Goal: Entertainment & Leisure: Consume media (video, audio)

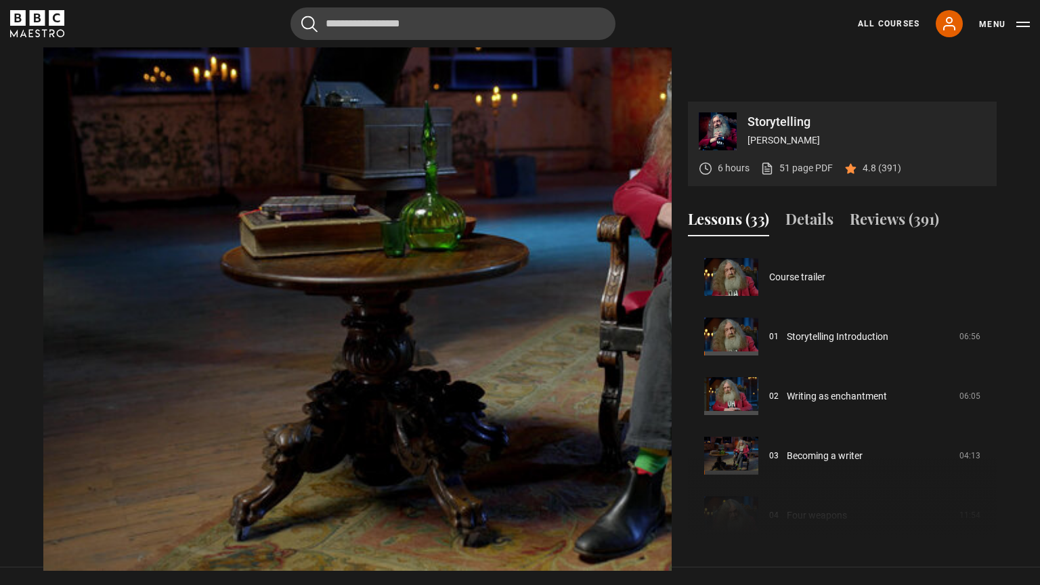
scroll to position [357, 0]
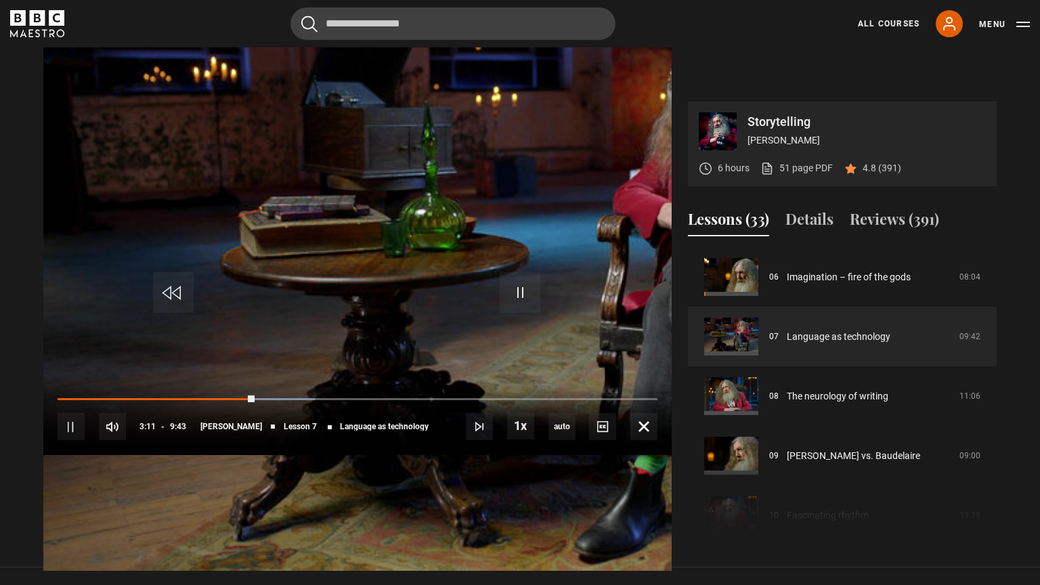
click at [81, 455] on div "10s Skip Back 10 seconds Pause 10s Skip Forward 10 seconds Loaded : 42.88% 0:36…" at bounding box center [357, 417] width 628 height 75
click at [78, 455] on div "10s Skip Back 10 seconds Pause 10s Skip Forward 10 seconds Loaded : 42.88% 0:36…" at bounding box center [357, 417] width 628 height 75
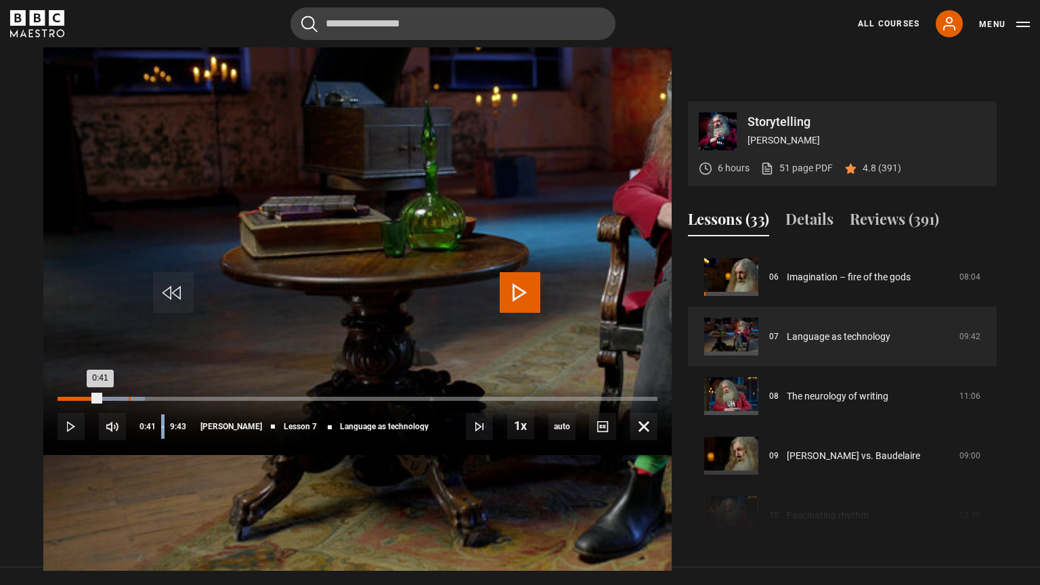
drag, startPoint x: 345, startPoint y: 529, endPoint x: 85, endPoint y: 531, distance: 260.7
click at [85, 401] on div "0:41" at bounding box center [79, 399] width 43 height 4
click at [58, 401] on div "Loaded : 5.15% 0:16 0:16" at bounding box center [358, 399] width 600 height 4
click at [58, 401] on div "Loaded : 12.01% 0:07 0:19" at bounding box center [358, 399] width 600 height 4
click at [187, 401] on div "Loaded : 17.15% 1:39 1:39" at bounding box center [358, 399] width 600 height 4
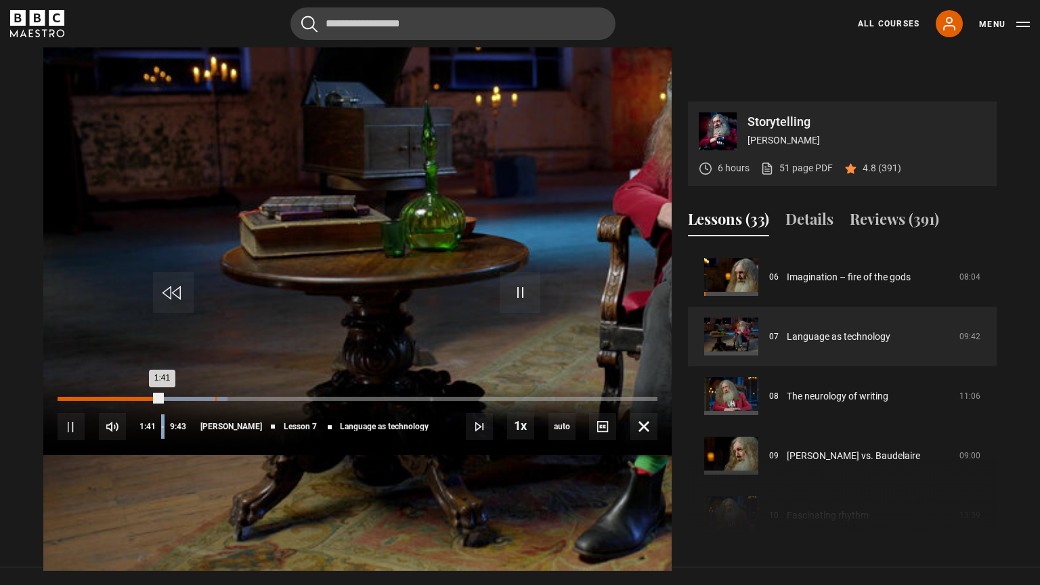
click at [215, 401] on div "1:30" at bounding box center [216, 399] width 2 height 4
click at [209, 401] on div "Loaded : 28.30% 1:52 1:43" at bounding box center [358, 399] width 600 height 4
click at [229, 401] on div "Loaded : 30.87% 2:03 2:04" at bounding box center [358, 399] width 600 height 4
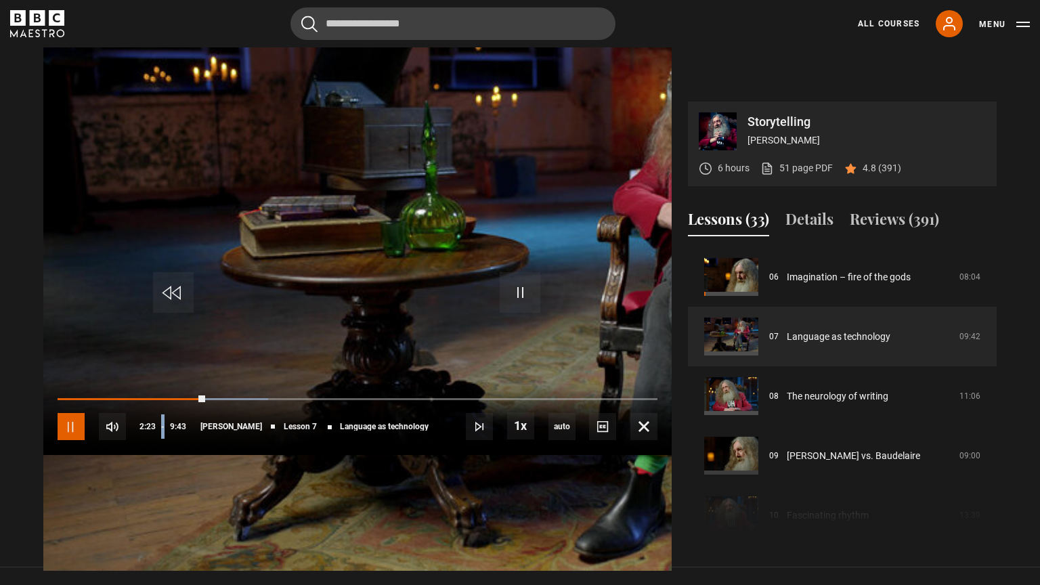
click at [58, 440] on span "Video Player" at bounding box center [71, 426] width 27 height 27
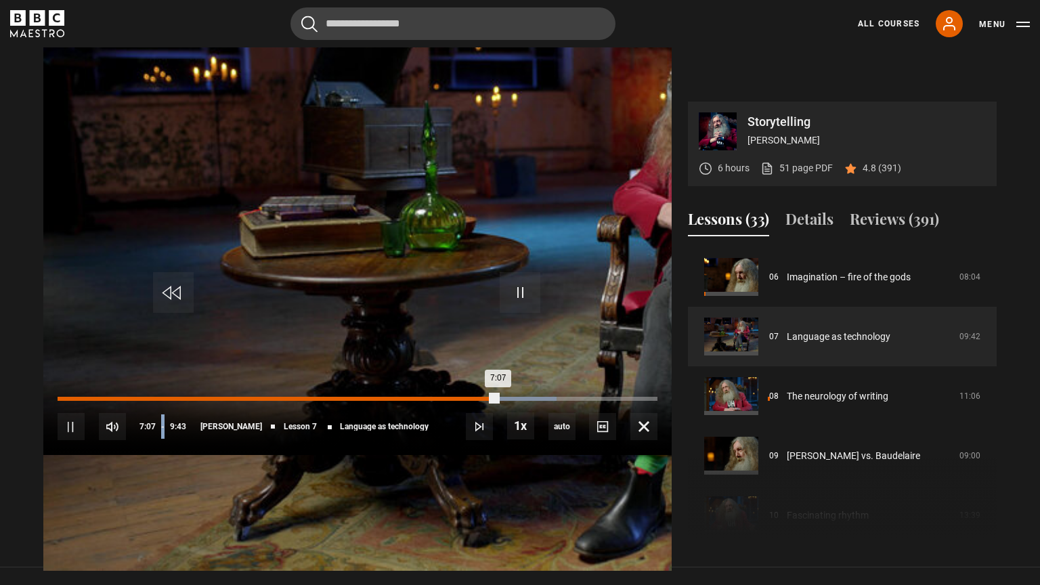
click at [657, 401] on div "Loaded : 83.19% 6:49 7:07" at bounding box center [358, 399] width 600 height 4
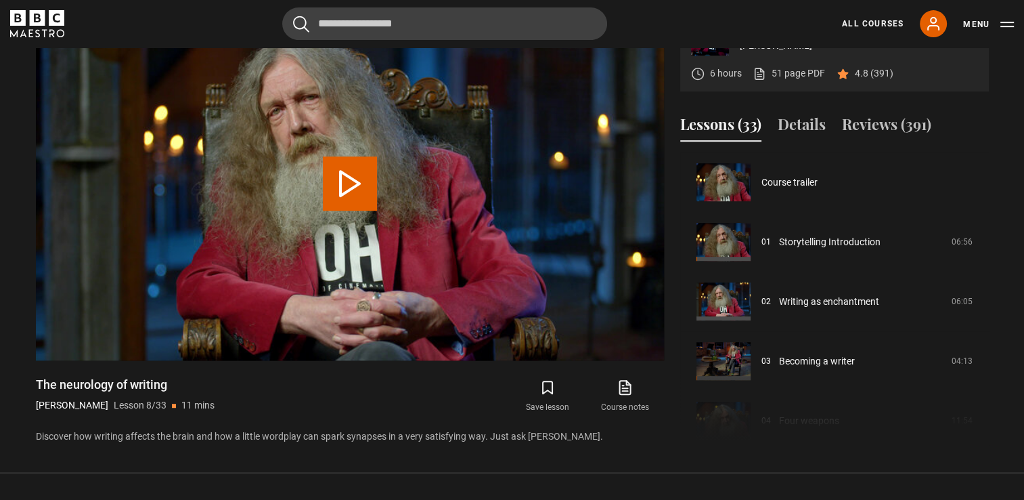
scroll to position [417, 0]
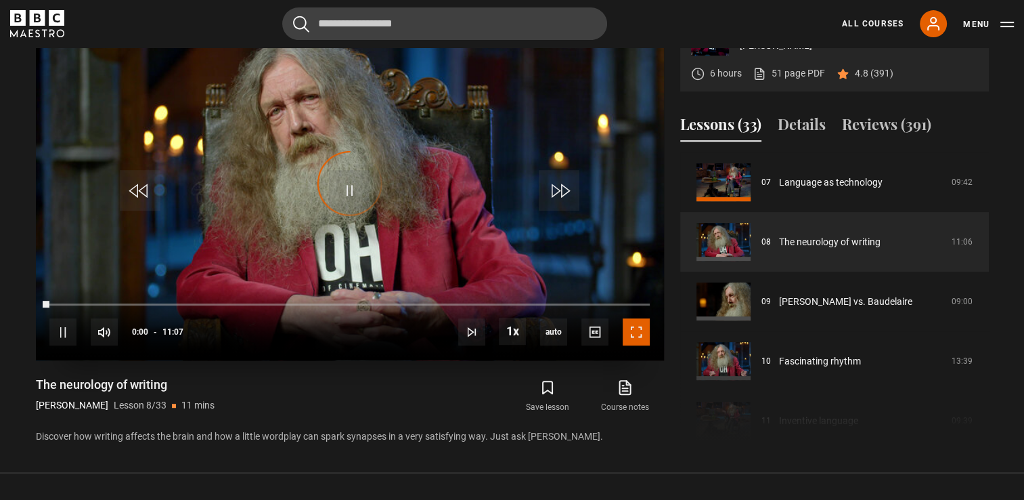
click at [643, 332] on span "Video Player" at bounding box center [636, 331] width 27 height 27
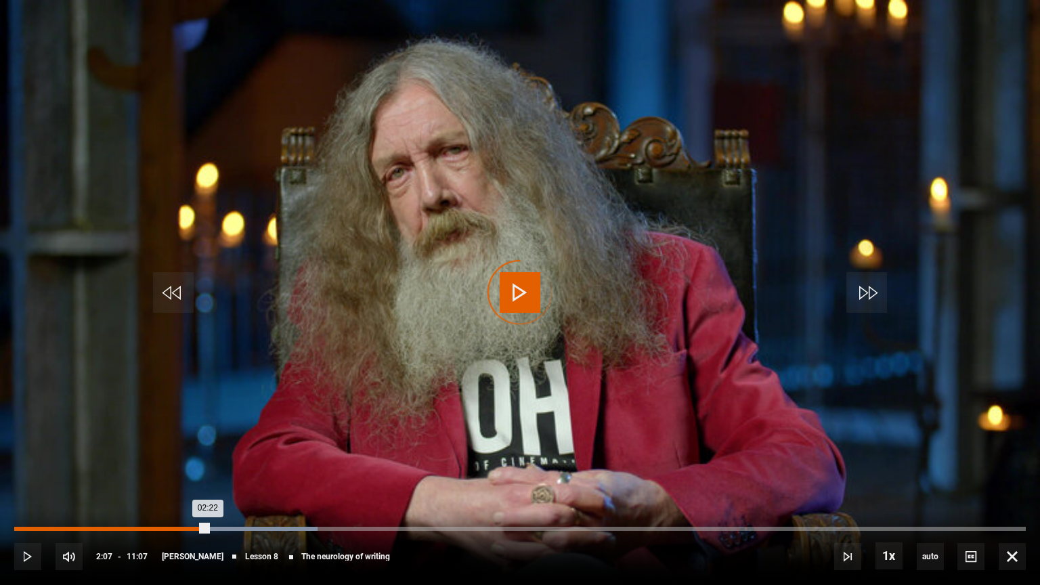
click at [208, 527] on div "Loaded : 29.99% 02:07 02:22" at bounding box center [519, 529] width 1011 height 4
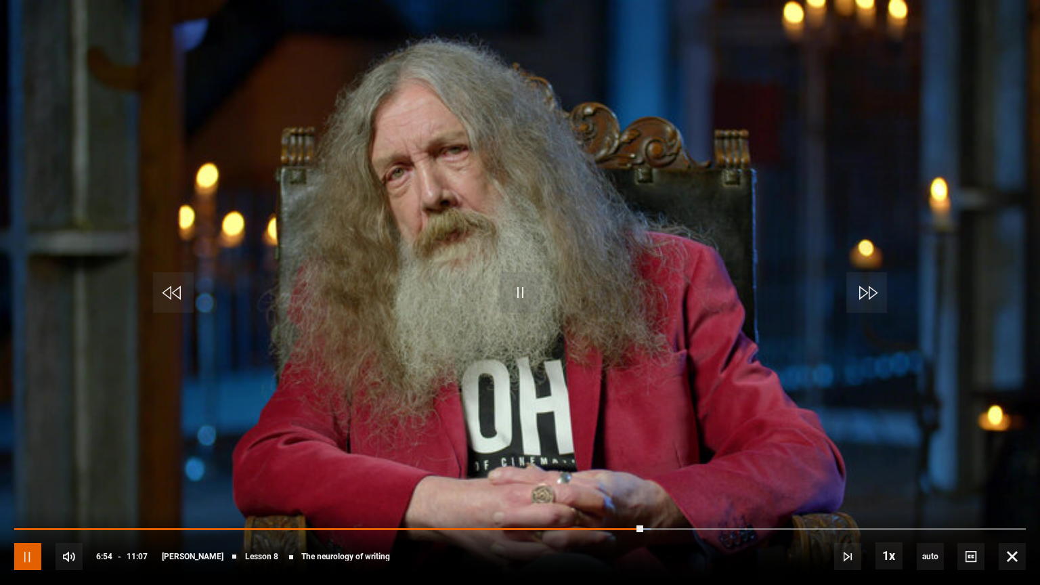
click at [20, 548] on span "Video Player" at bounding box center [27, 556] width 27 height 27
click at [515, 286] on span "Video Player" at bounding box center [520, 292] width 41 height 41
click at [628, 531] on div "10s Skip Back 10 seconds Pause 10s Skip Forward 10 seconds Loaded : 62.97% 06:4…" at bounding box center [520, 547] width 1040 height 75
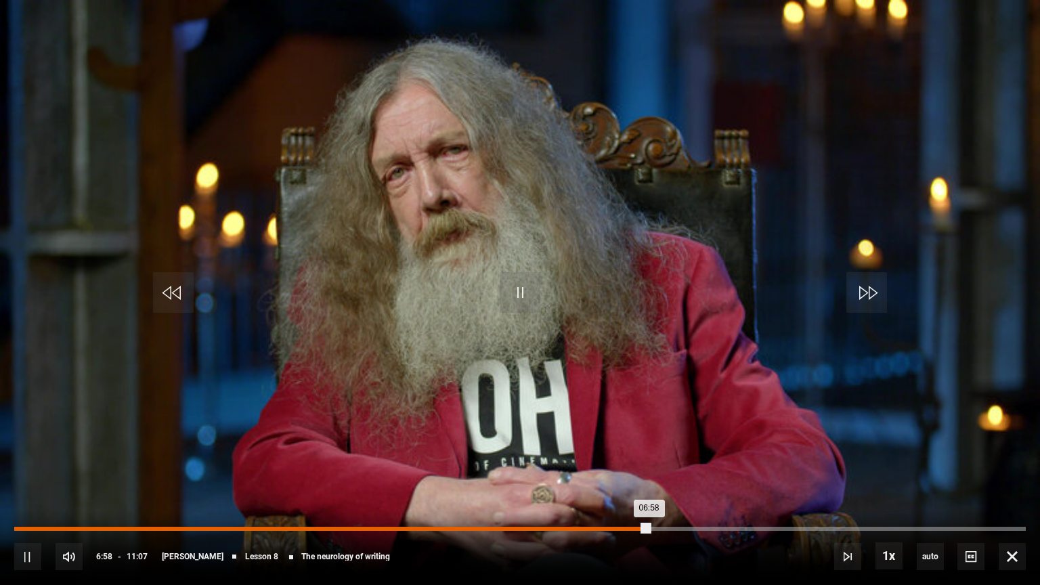
click at [629, 527] on div "Loaded : 62.97% 06:45 06:58" at bounding box center [519, 529] width 1011 height 4
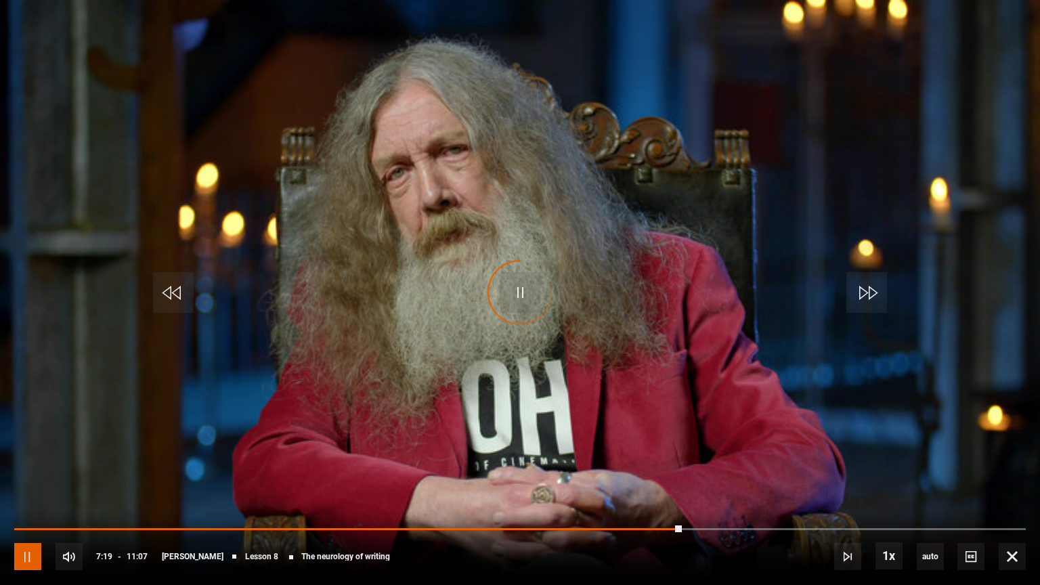
click at [29, 554] on span "Video Player" at bounding box center [27, 556] width 27 height 27
click at [1011, 555] on span "Video Player" at bounding box center [1012, 556] width 27 height 27
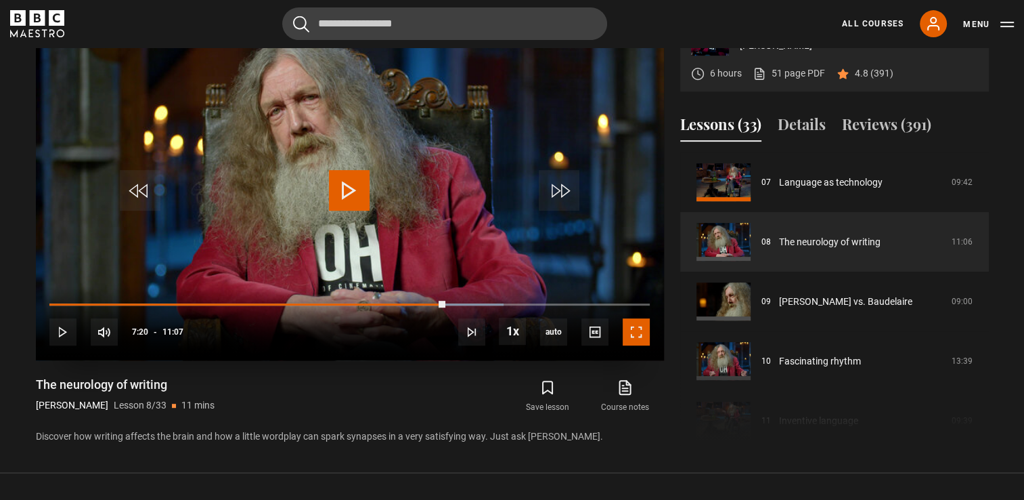
click at [630, 329] on span "Video Player" at bounding box center [636, 331] width 27 height 27
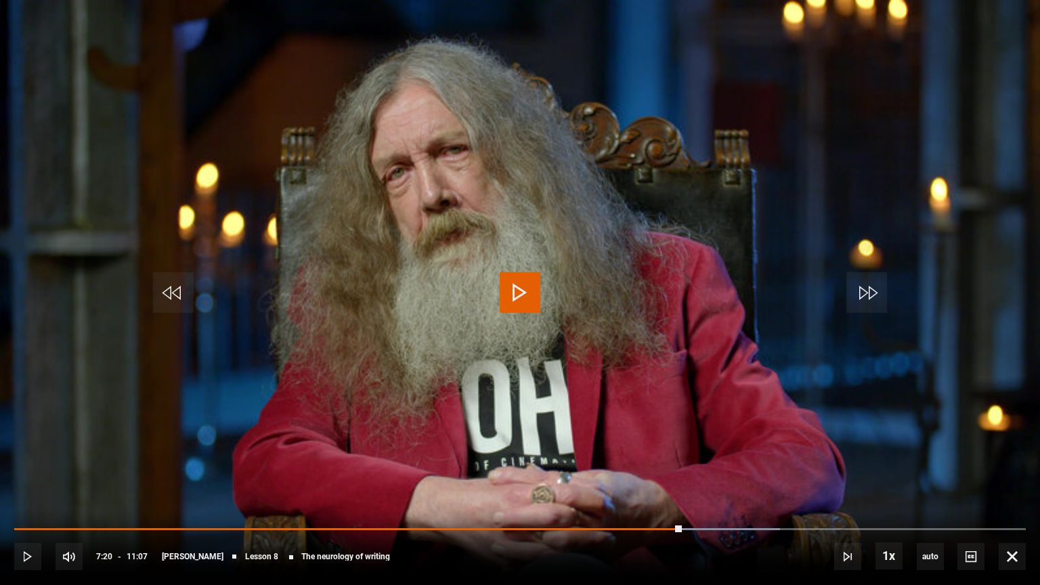
click at [501, 287] on span "Video Player" at bounding box center [520, 292] width 41 height 41
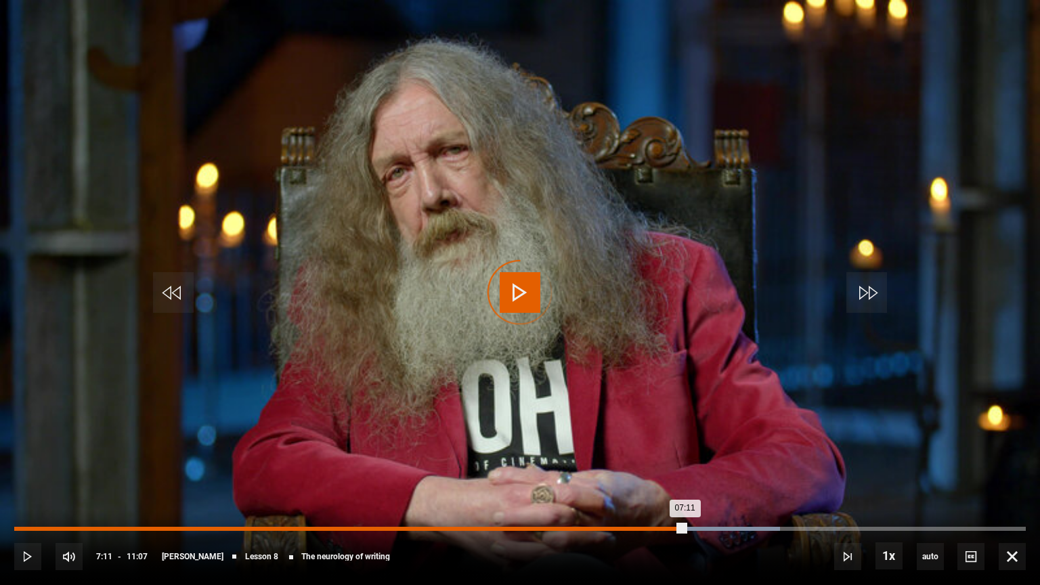
click at [668, 529] on div "Loaded : 75.71% 07:11 07:11" at bounding box center [519, 529] width 1011 height 4
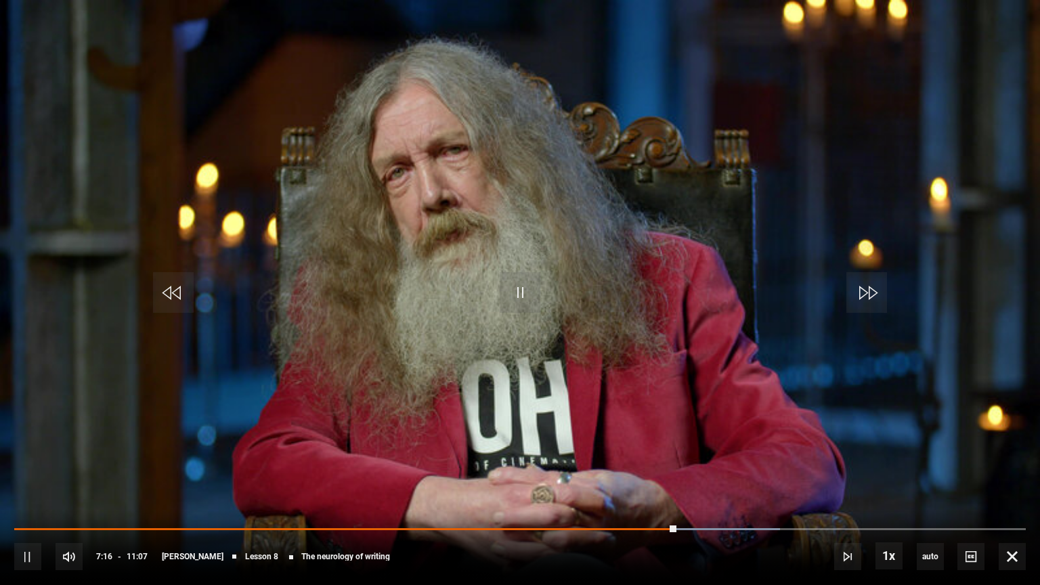
click at [645, 531] on div "10s Skip Back 10 seconds Pause 10s Skip Forward 10 seconds Loaded : 75.71% 07:0…" at bounding box center [520, 547] width 1040 height 75
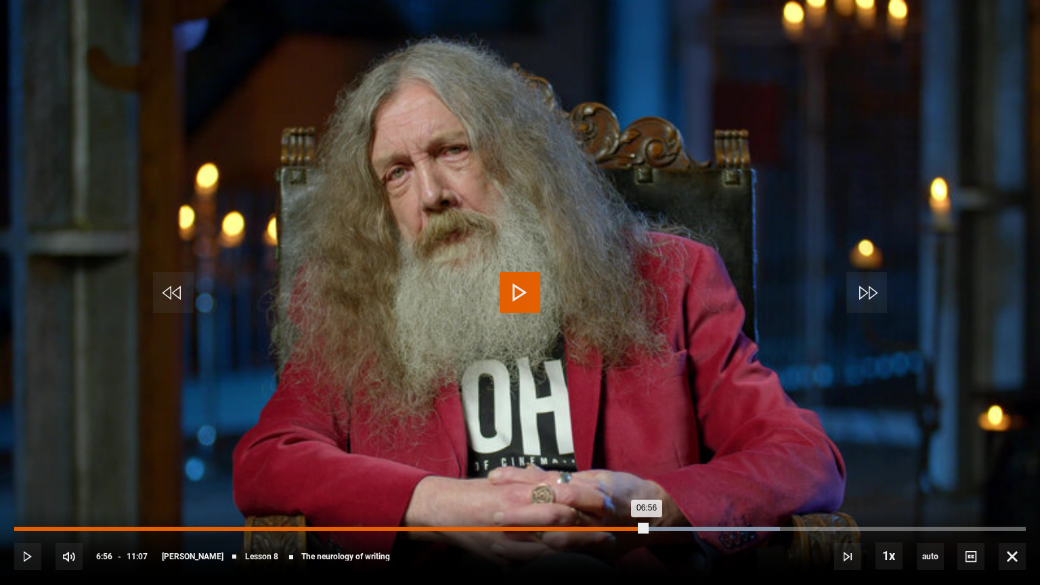
click at [647, 529] on div "Loaded : 75.71% 06:56 06:56" at bounding box center [519, 529] width 1011 height 4
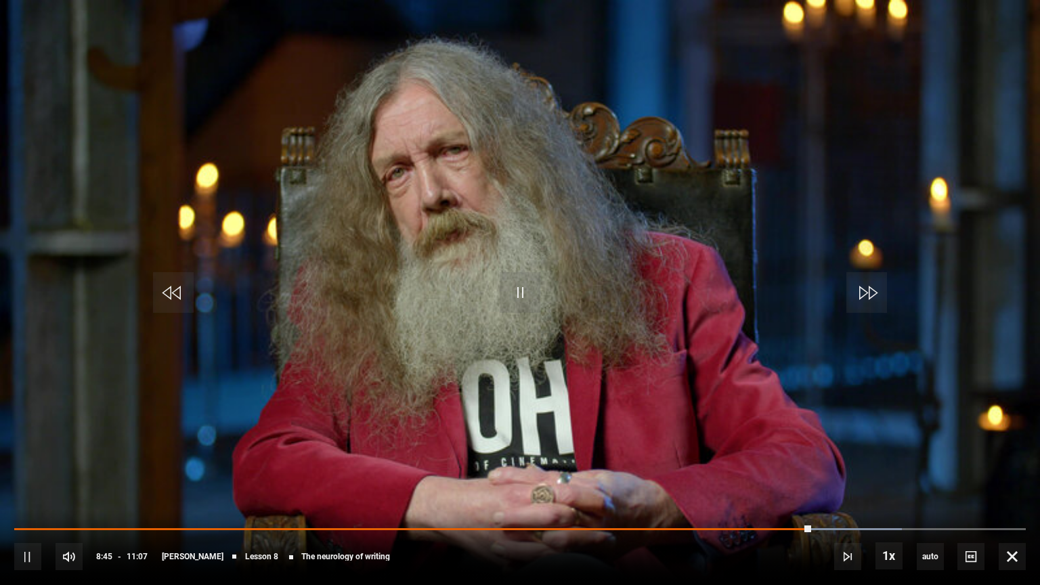
click at [788, 524] on div "10s Skip Back 10 seconds Pause 10s Skip Forward 10 seconds Loaded : 87.71% 05:5…" at bounding box center [520, 547] width 1040 height 75
click at [787, 530] on div "10s Skip Back 10 seconds Pause 10s Skip Forward 10 seconds Loaded : 88.46% 08:2…" at bounding box center [520, 547] width 1040 height 75
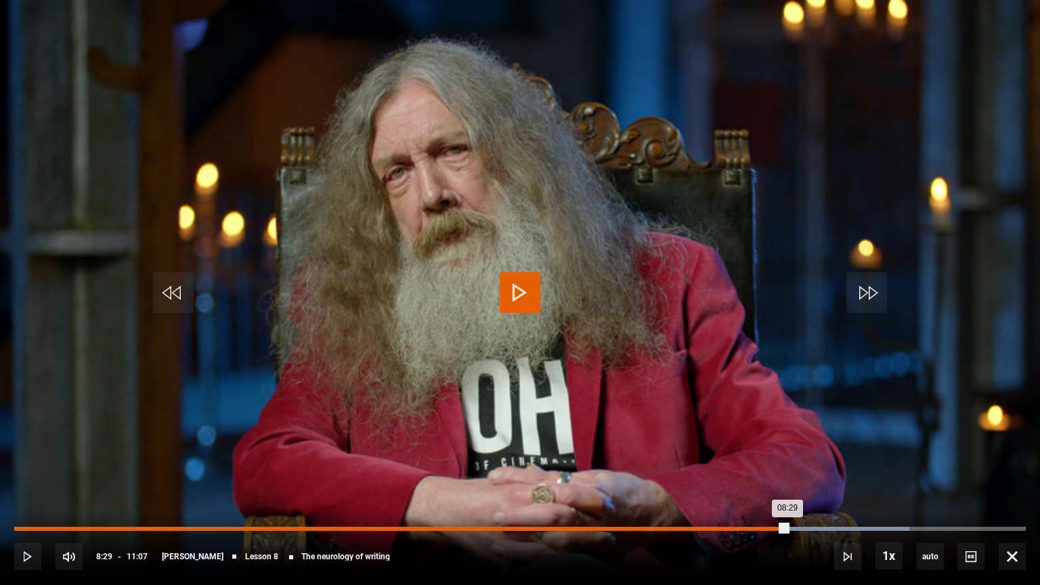
click at [787, 528] on div "Loaded : 88.46% 08:29 08:29" at bounding box center [519, 529] width 1011 height 4
click at [774, 527] on div "Loaded : 88.46% 08:21 08:35" at bounding box center [519, 529] width 1011 height 4
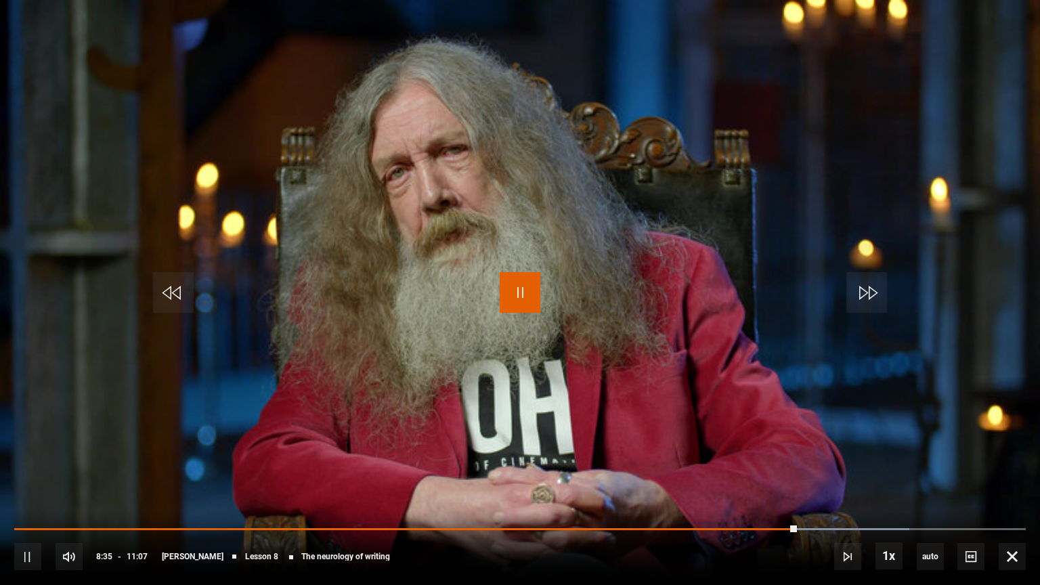
click at [527, 294] on span "Video Player" at bounding box center [520, 292] width 41 height 41
click at [1019, 560] on span "Video Player" at bounding box center [1012, 556] width 27 height 27
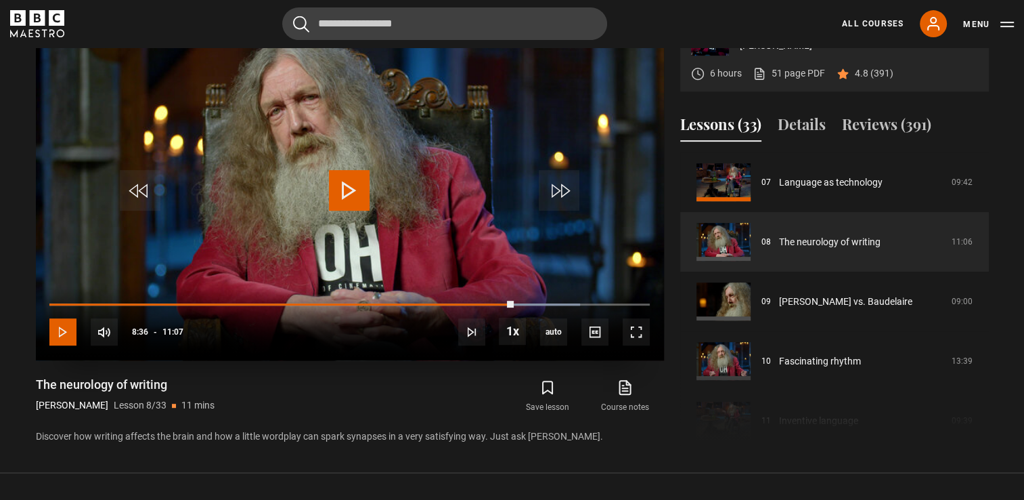
click at [55, 326] on span "Video Player" at bounding box center [62, 331] width 27 height 27
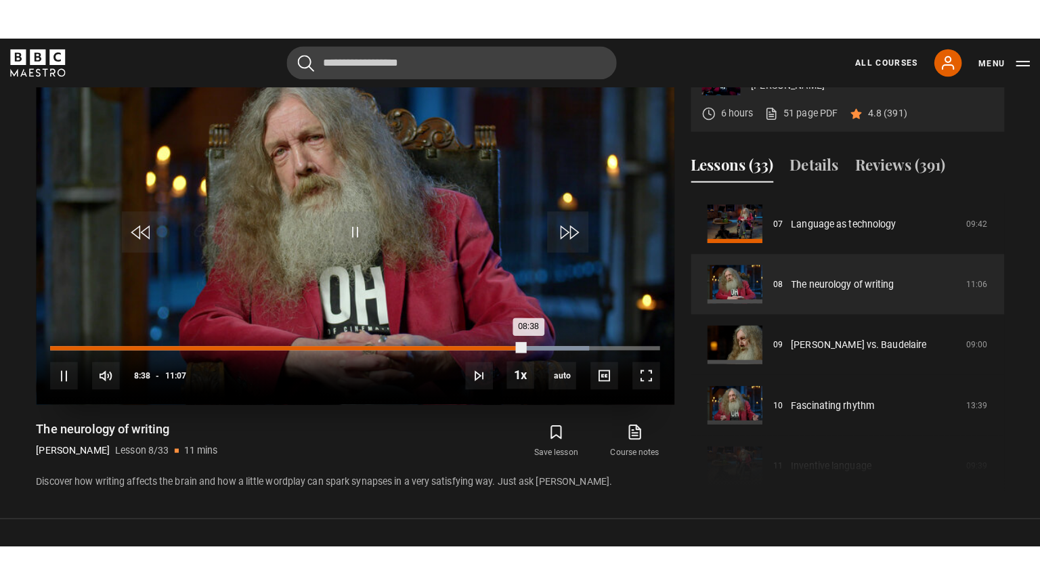
scroll to position [479, 0]
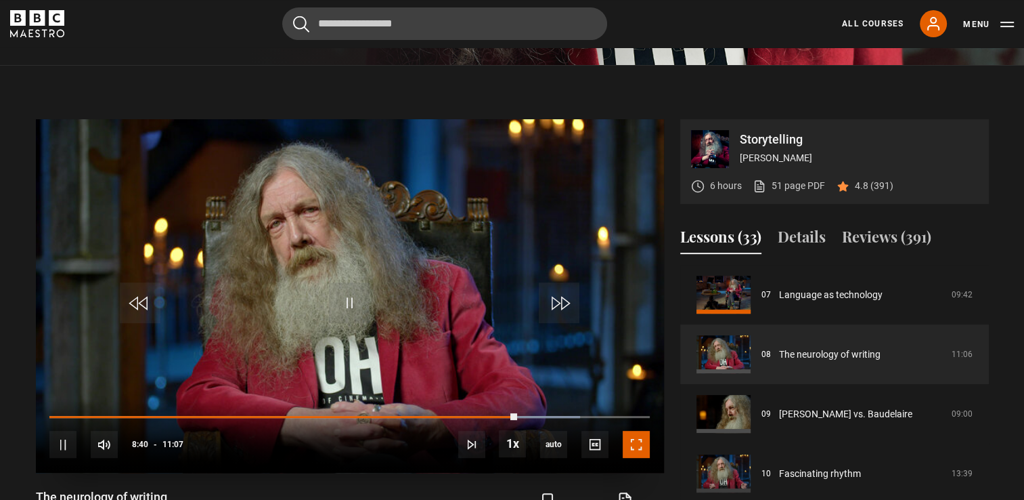
click at [644, 447] on span "Video Player" at bounding box center [636, 444] width 27 height 27
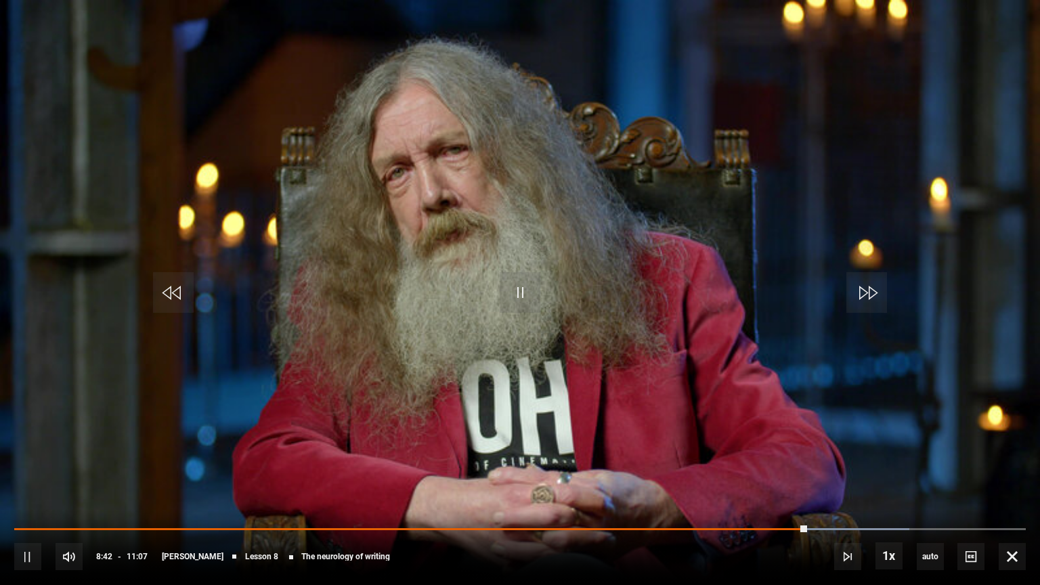
click at [783, 526] on div "10s Skip Back 10 seconds Pause 10s Skip Forward 10 seconds Loaded : 88.46% 08:2…" at bounding box center [520, 547] width 1040 height 75
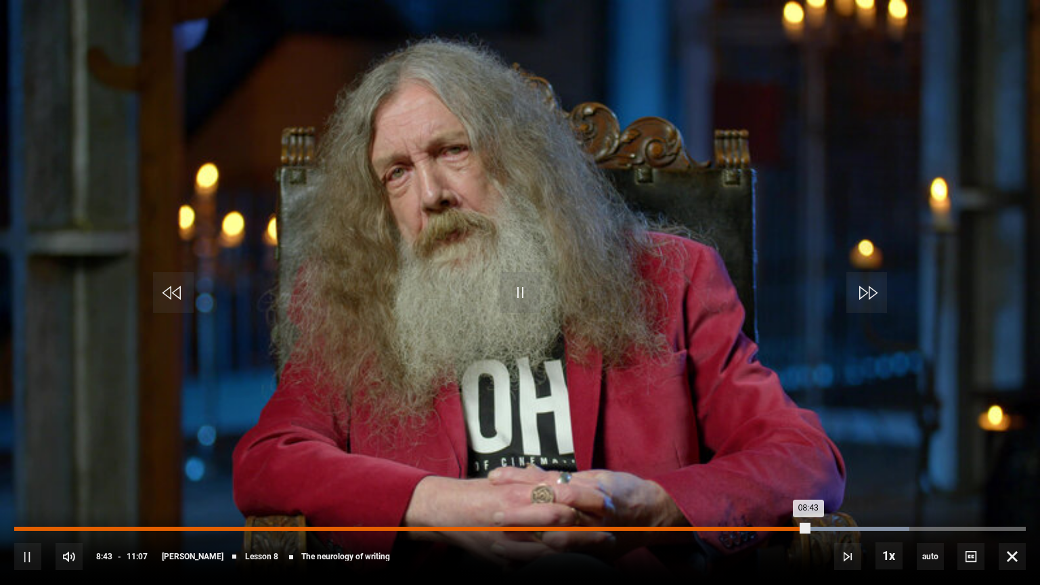
click at [780, 528] on div "Loaded : 88.46% 08:25 08:43" at bounding box center [519, 529] width 1011 height 4
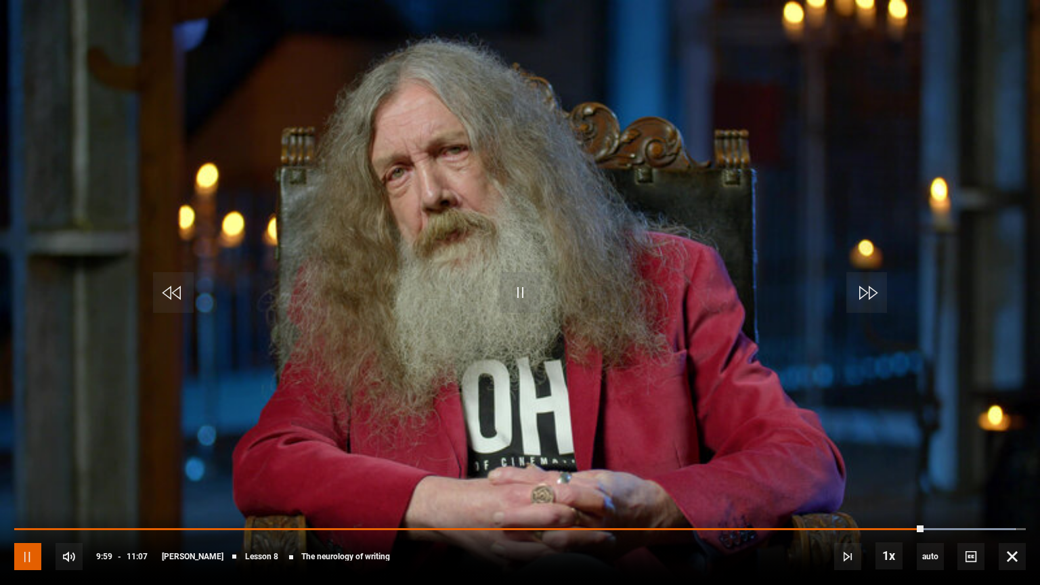
click at [22, 554] on span "Video Player" at bounding box center [27, 556] width 27 height 27
click at [1007, 562] on span "Video Player" at bounding box center [1012, 556] width 27 height 27
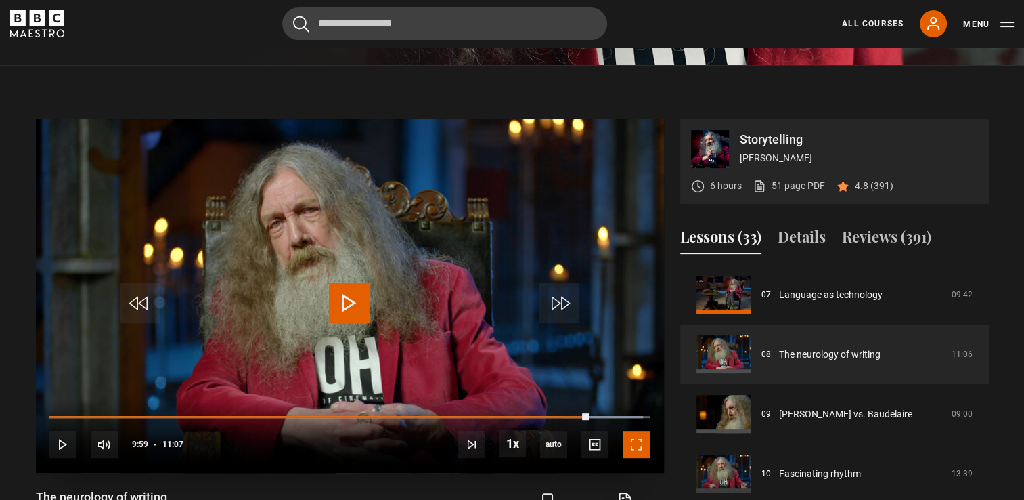
click at [647, 441] on span "Video Player" at bounding box center [636, 444] width 27 height 27
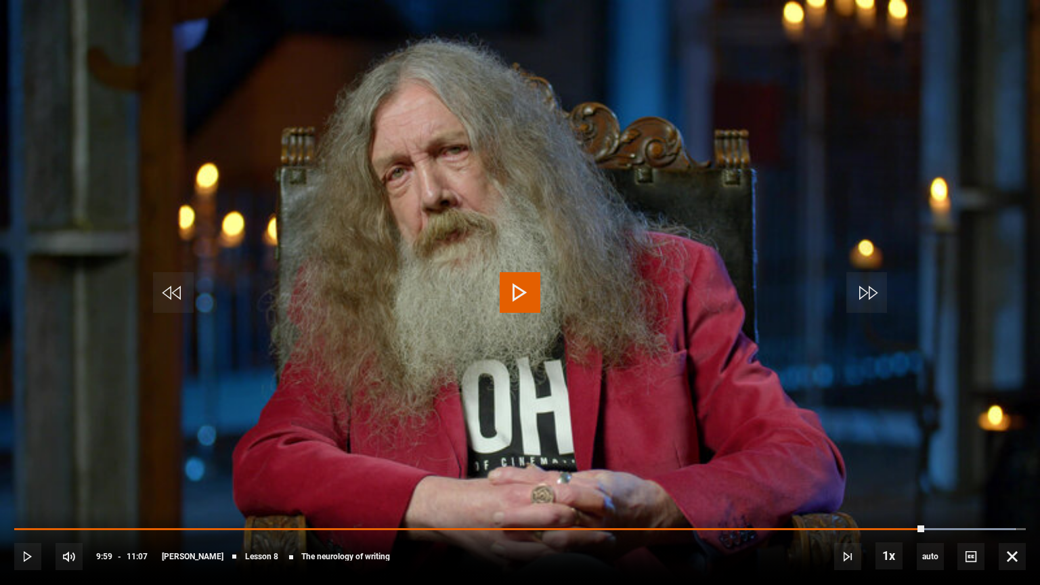
click at [518, 296] on span "Video Player" at bounding box center [520, 292] width 41 height 41
click at [905, 524] on div "10s Skip Back 10 seconds Pause 10s Skip Forward 10 seconds Loaded : 99.70% 09:3…" at bounding box center [520, 547] width 1040 height 75
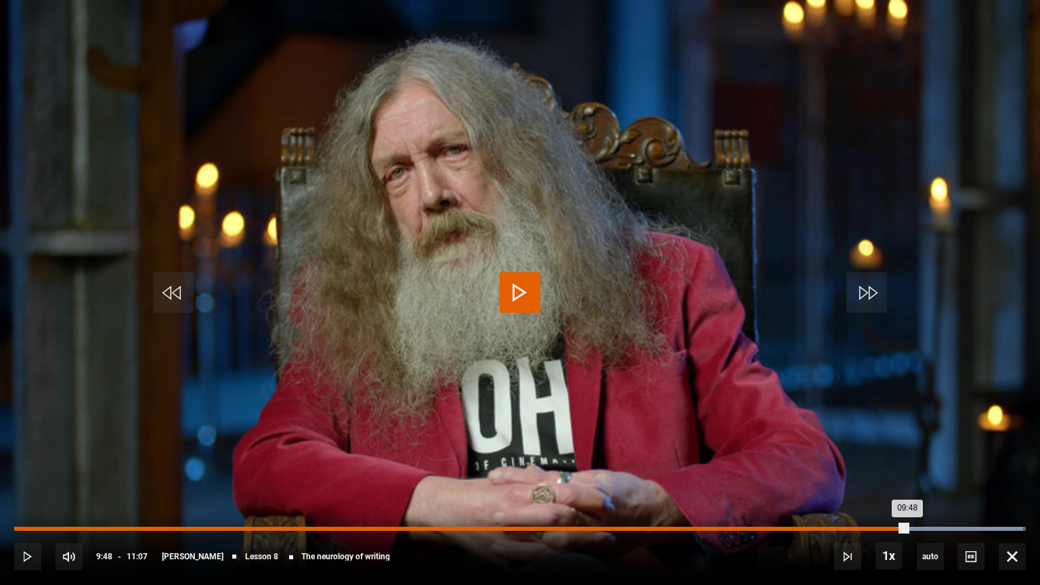
click at [907, 527] on div "Loaded : 99.70% 09:48 09:48" at bounding box center [519, 529] width 1011 height 4
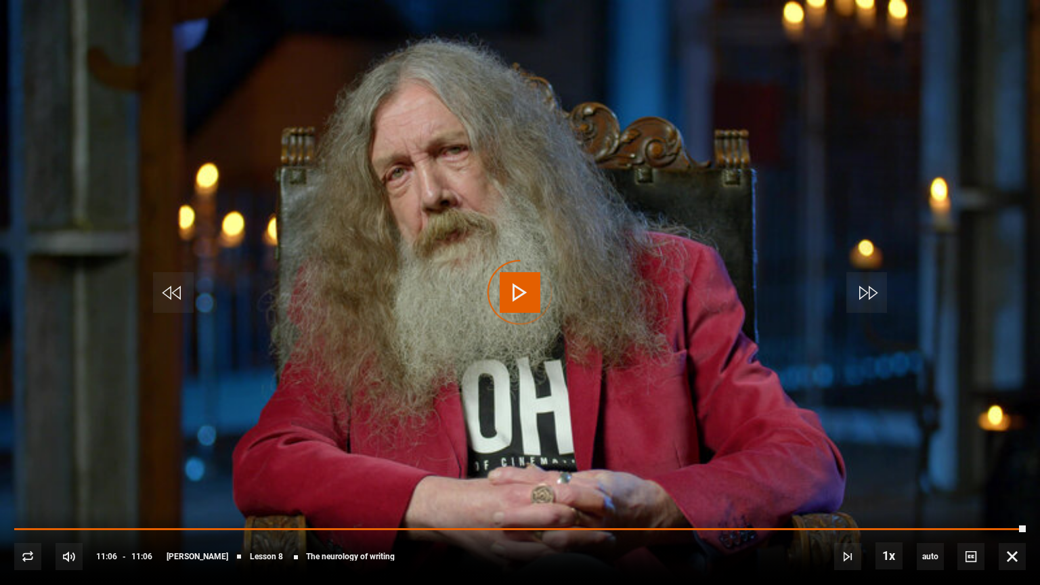
click at [515, 291] on div "Video Player is loading." at bounding box center [520, 293] width 68 height 68
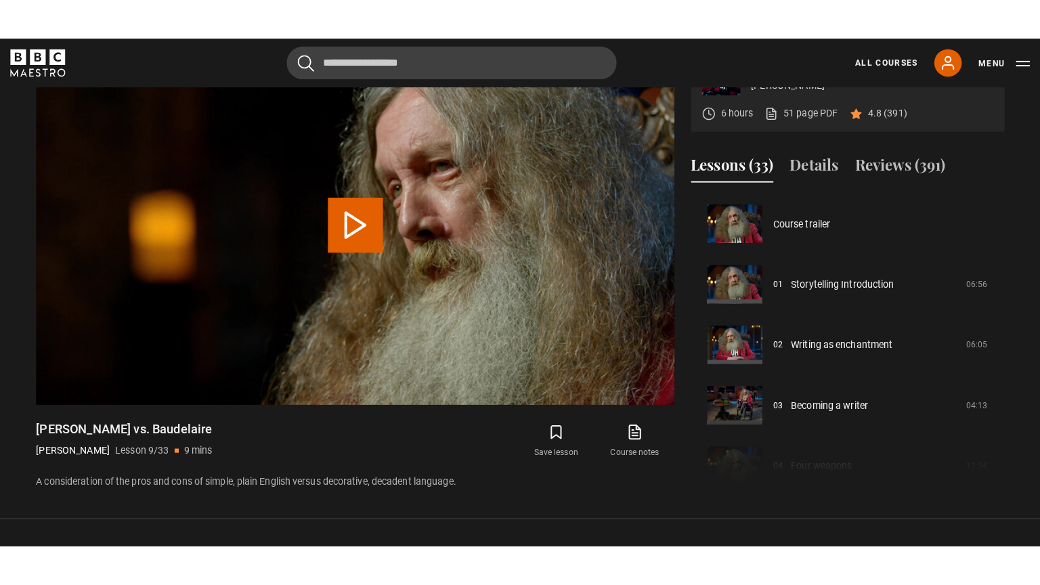
scroll to position [477, 0]
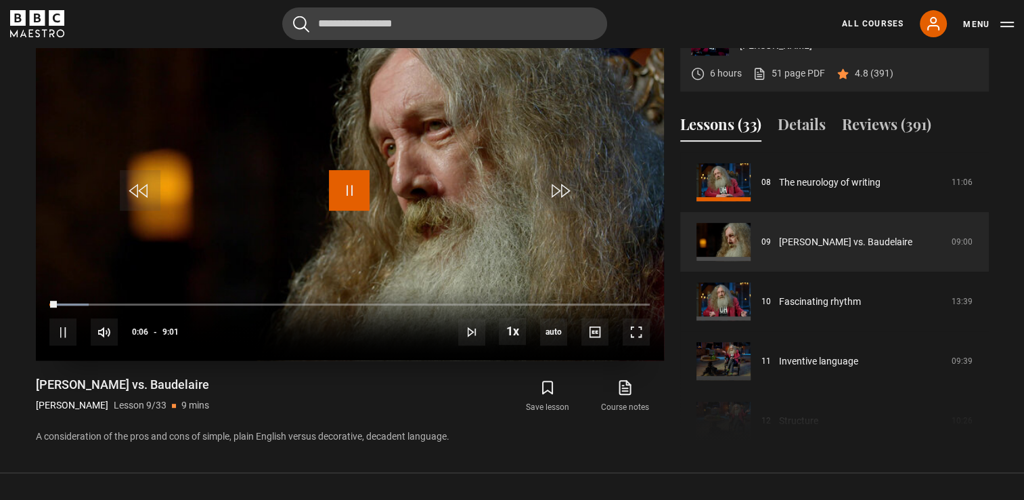
click at [359, 194] on span "Video Player" at bounding box center [349, 190] width 41 height 41
drag, startPoint x: 636, startPoint y: 334, endPoint x: 634, endPoint y: 381, distance: 47.5
click at [632, 332] on span "Video Player" at bounding box center [636, 331] width 27 height 27
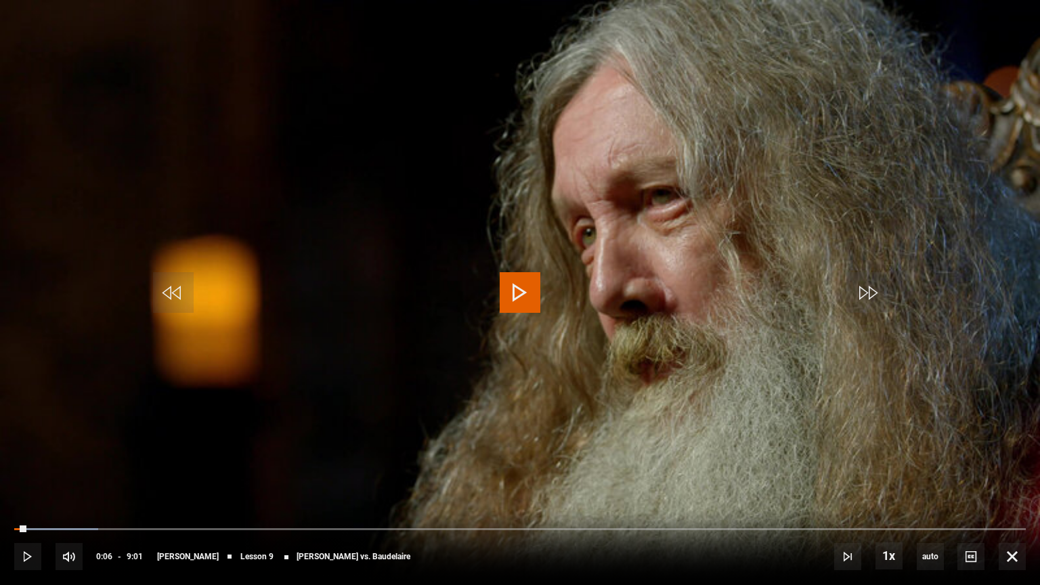
click at [523, 297] on span "Video Player" at bounding box center [520, 292] width 41 height 41
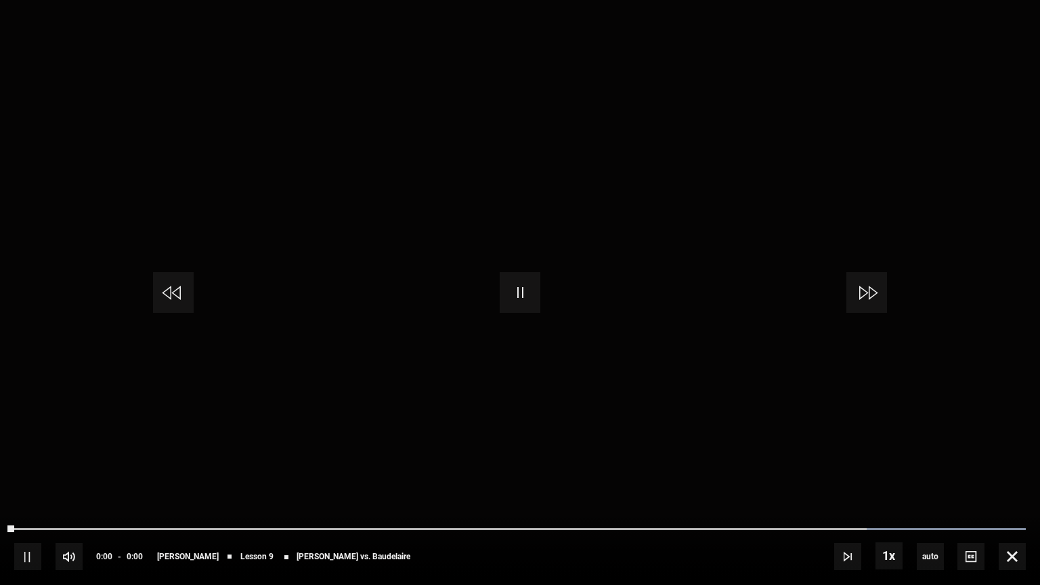
scroll to position [634, 0]
click at [519, 291] on span "Video Player" at bounding box center [520, 292] width 41 height 41
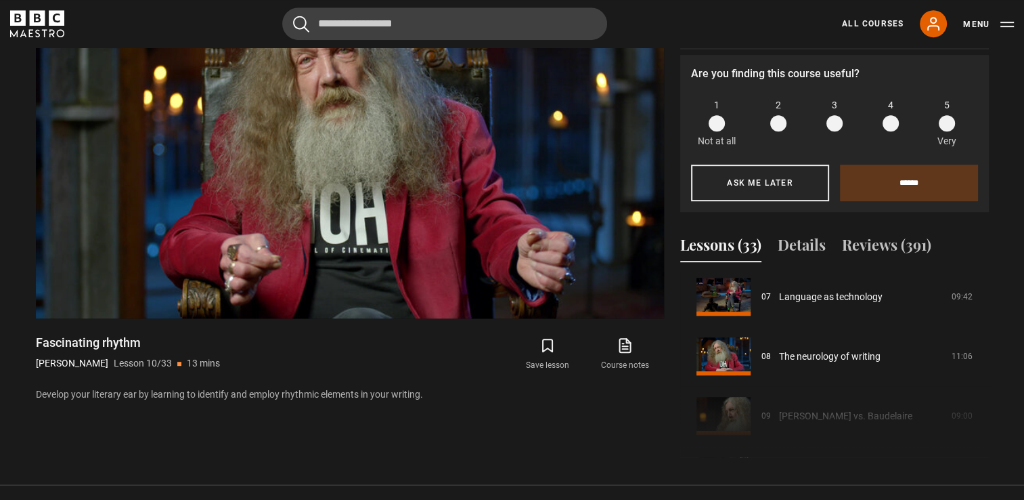
scroll to position [536, 0]
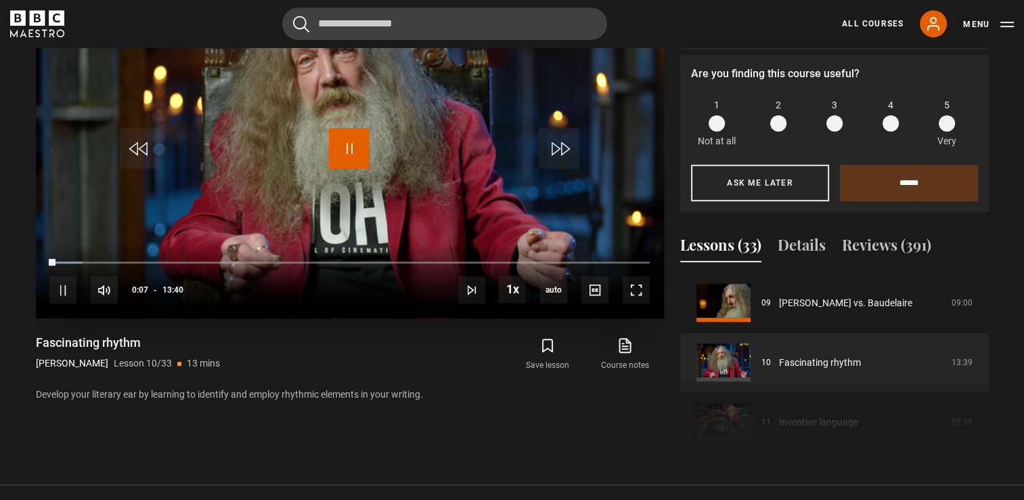
click at [358, 142] on span "Video Player" at bounding box center [349, 148] width 41 height 41
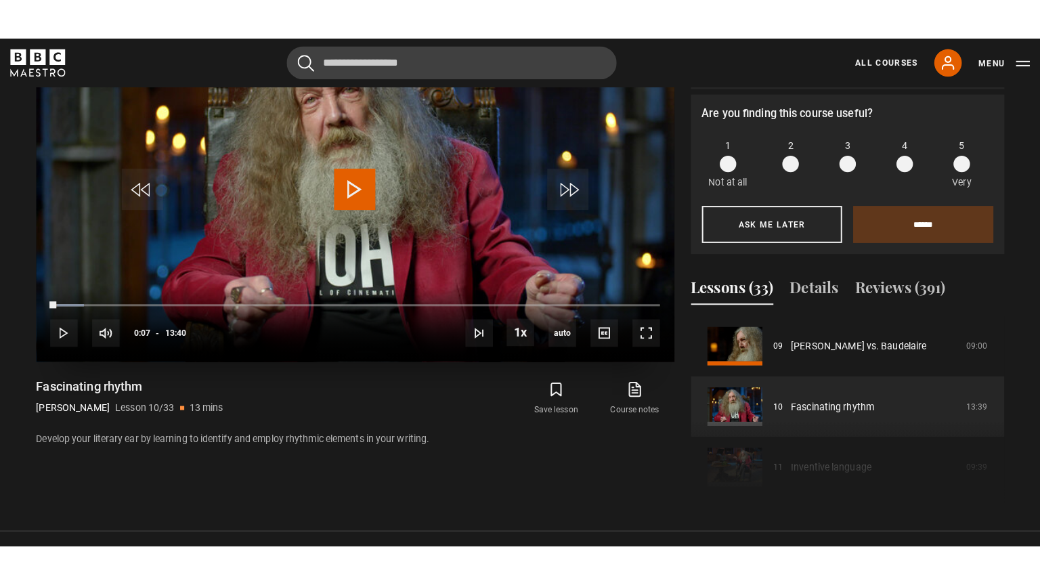
scroll to position [598, 0]
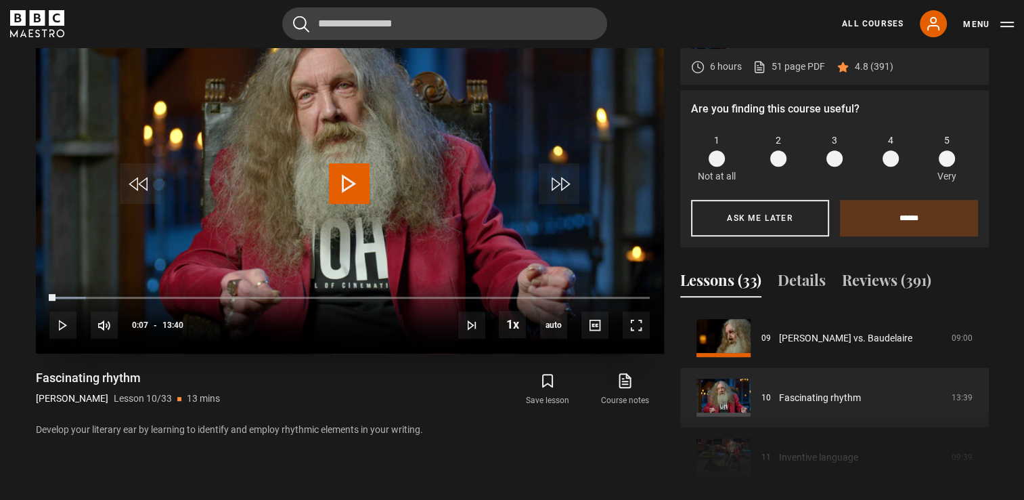
click at [355, 171] on span "Video Player" at bounding box center [349, 183] width 41 height 41
click at [641, 316] on span "Video Player" at bounding box center [636, 324] width 27 height 27
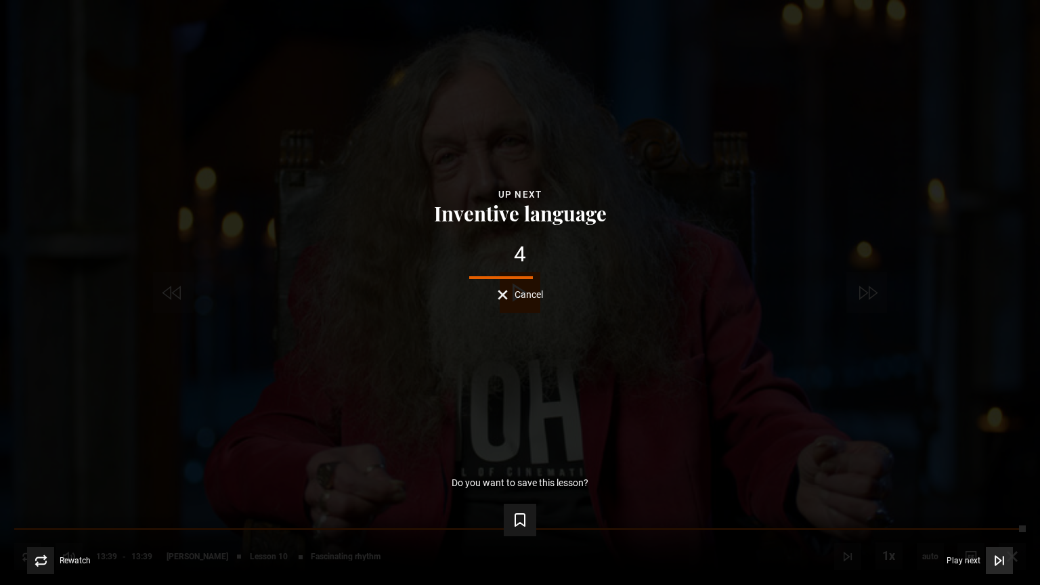
click at [968, 555] on button "Play next Play next" at bounding box center [979, 560] width 66 height 27
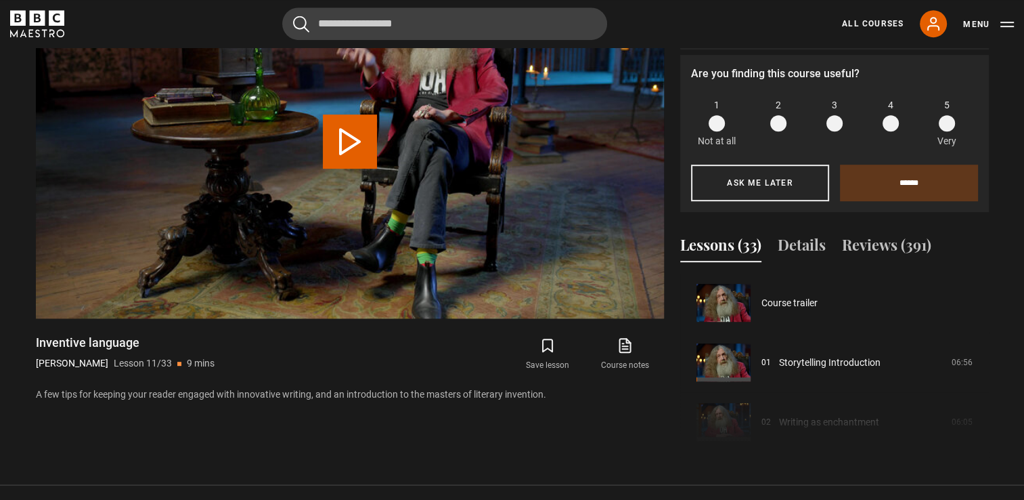
scroll to position [634, 0]
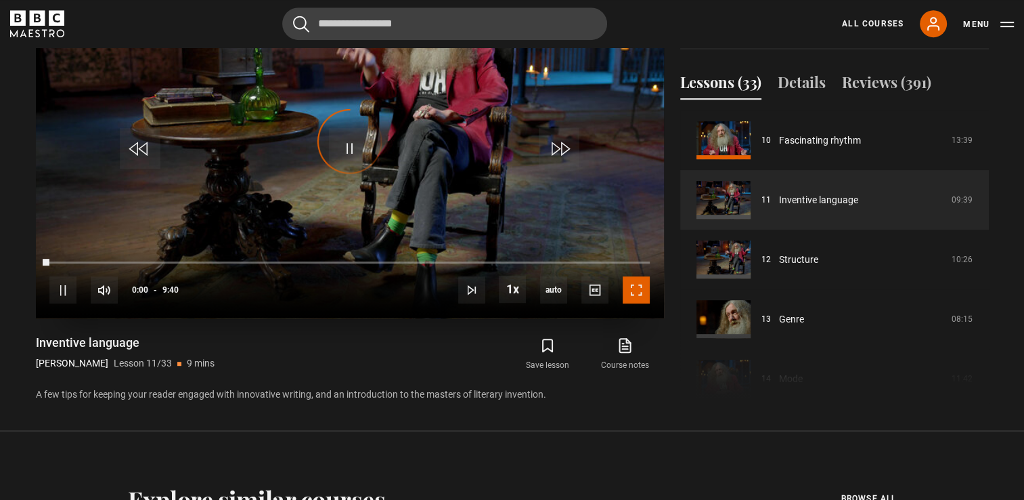
click at [638, 292] on span "Video Player" at bounding box center [636, 289] width 27 height 27
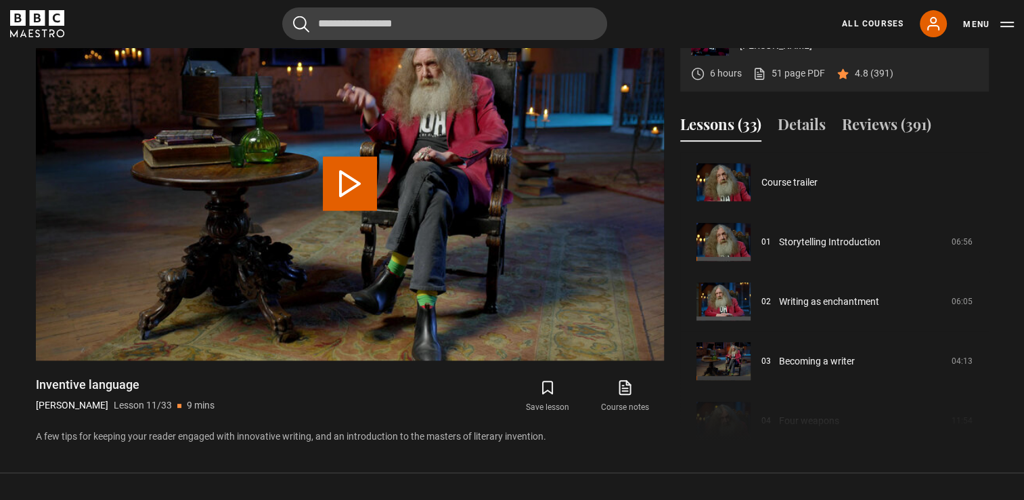
scroll to position [596, 0]
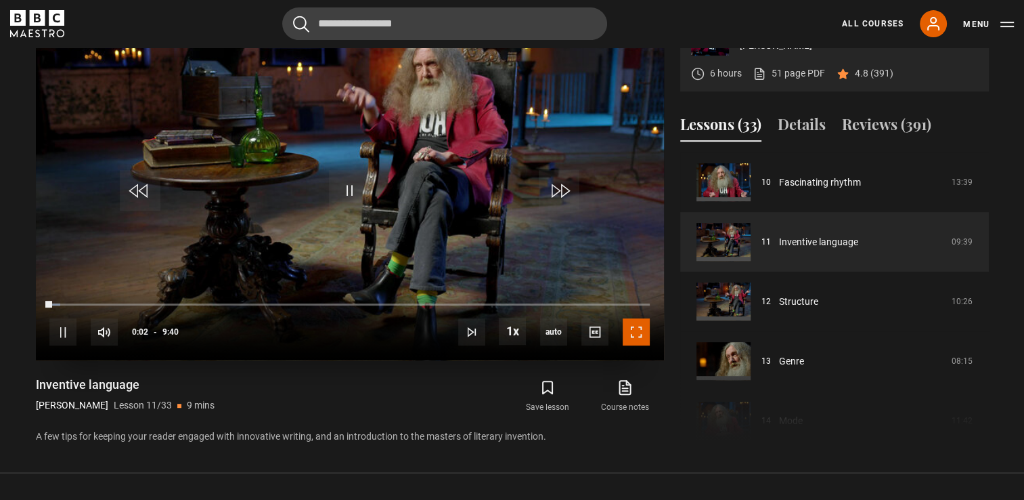
click at [636, 324] on span "Video Player" at bounding box center [636, 331] width 27 height 27
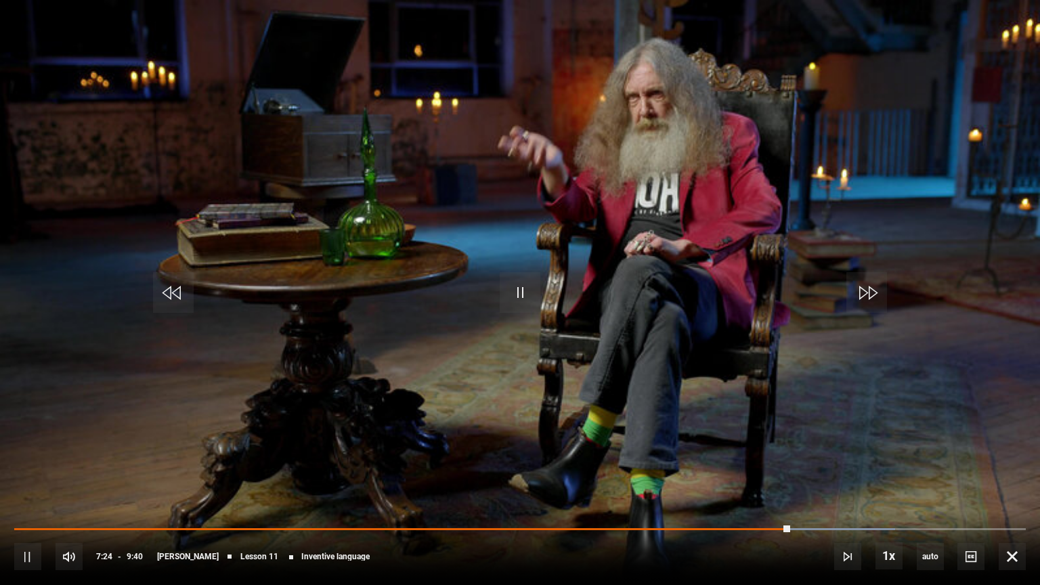
click at [774, 530] on div "10s Skip Back 10 seconds Pause 10s Skip Forward 10 seconds Loaded : 87.07% 7:12…" at bounding box center [520, 547] width 1040 height 75
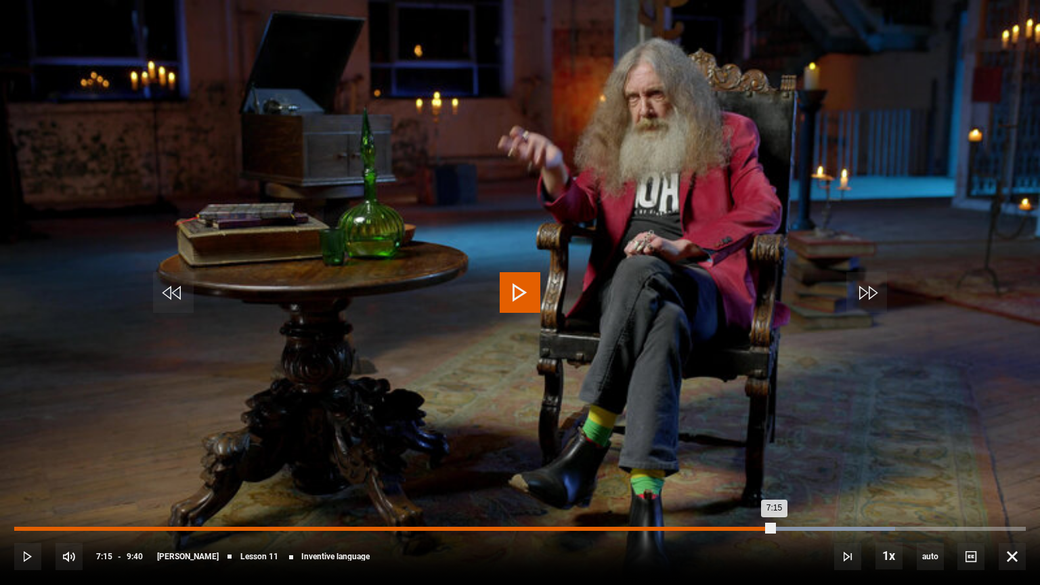
click at [773, 528] on div "Loaded : 87.07% 7:15 7:15" at bounding box center [519, 529] width 1011 height 4
click at [758, 529] on div "Loaded : 87.93% 7:07 7:07" at bounding box center [519, 529] width 1011 height 4
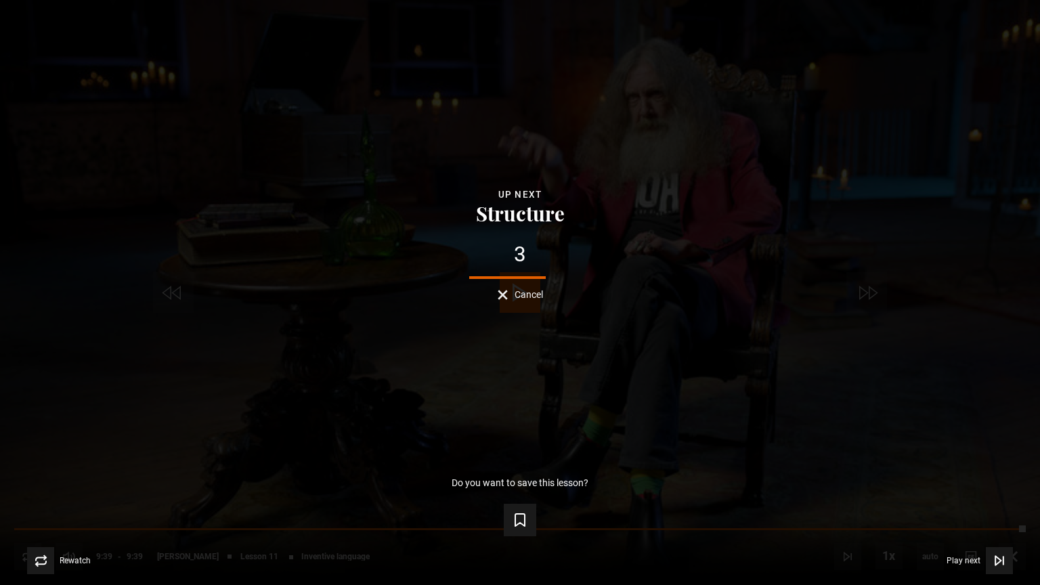
click at [506, 290] on button "Cancel" at bounding box center [520, 295] width 45 height 10
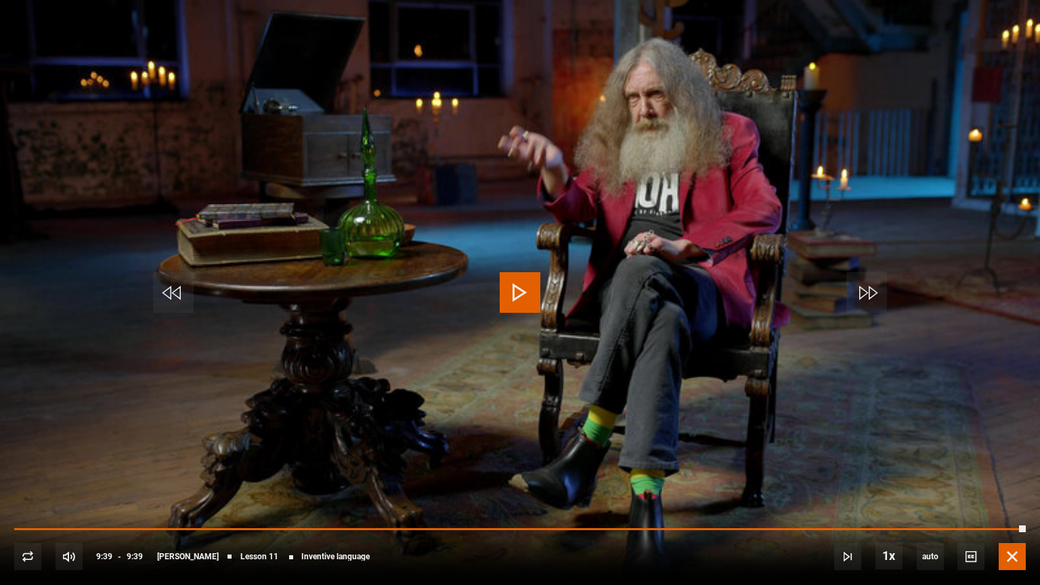
click at [1011, 550] on span "Video Player" at bounding box center [1012, 556] width 27 height 27
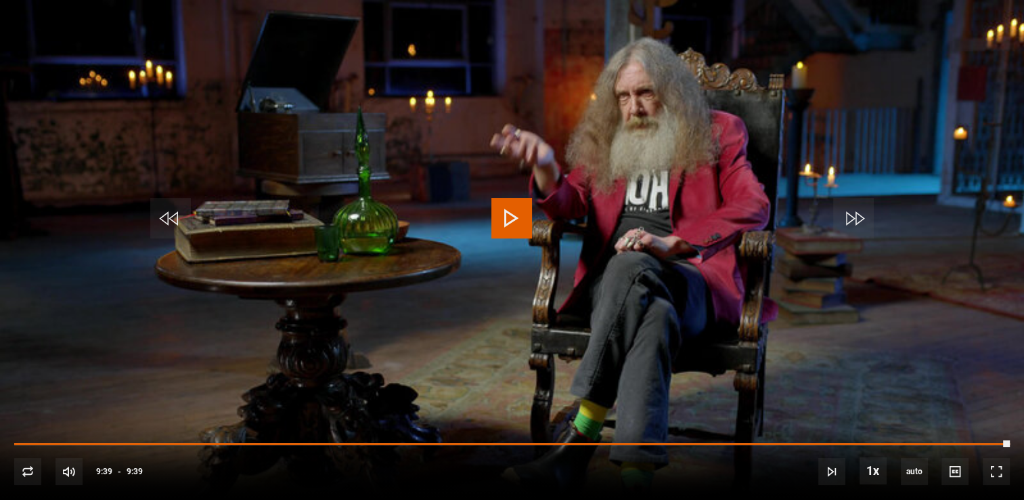
scroll to position [0, 0]
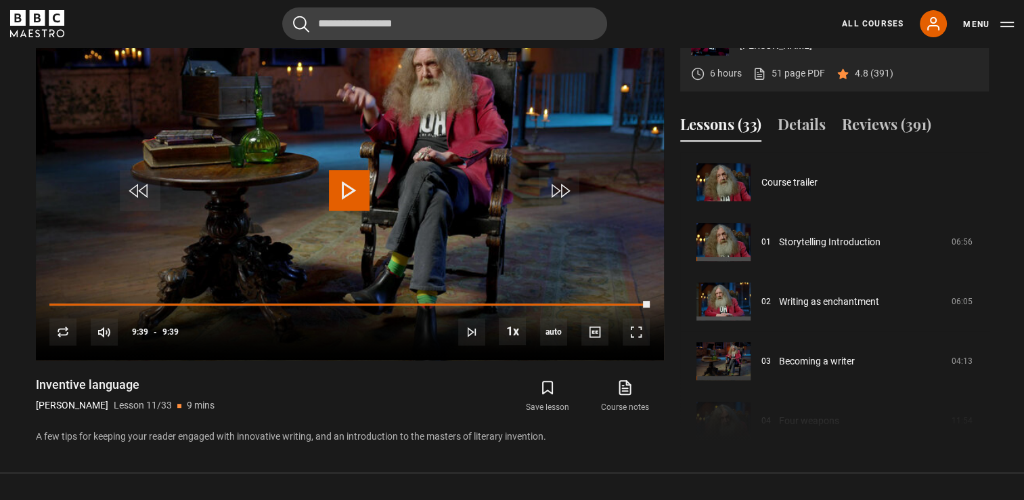
drag, startPoint x: 623, startPoint y: 20, endPoint x: 663, endPoint y: 27, distance: 41.2
click at [663, 27] on div "Cancel Courses Previous courses Next courses [PERSON_NAME] Writing 12 Related L…" at bounding box center [512, 23] width 1004 height 32
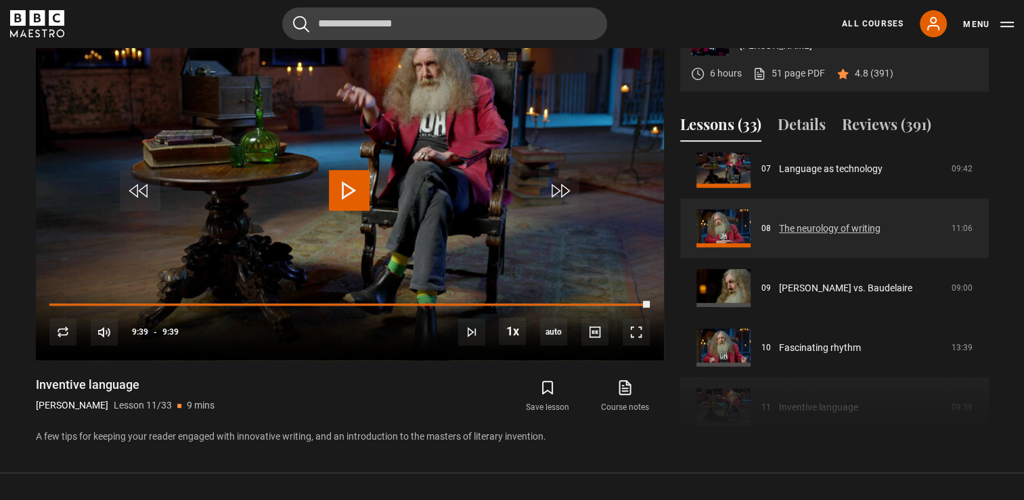
scroll to position [564, 0]
